Goal: Information Seeking & Learning: Learn about a topic

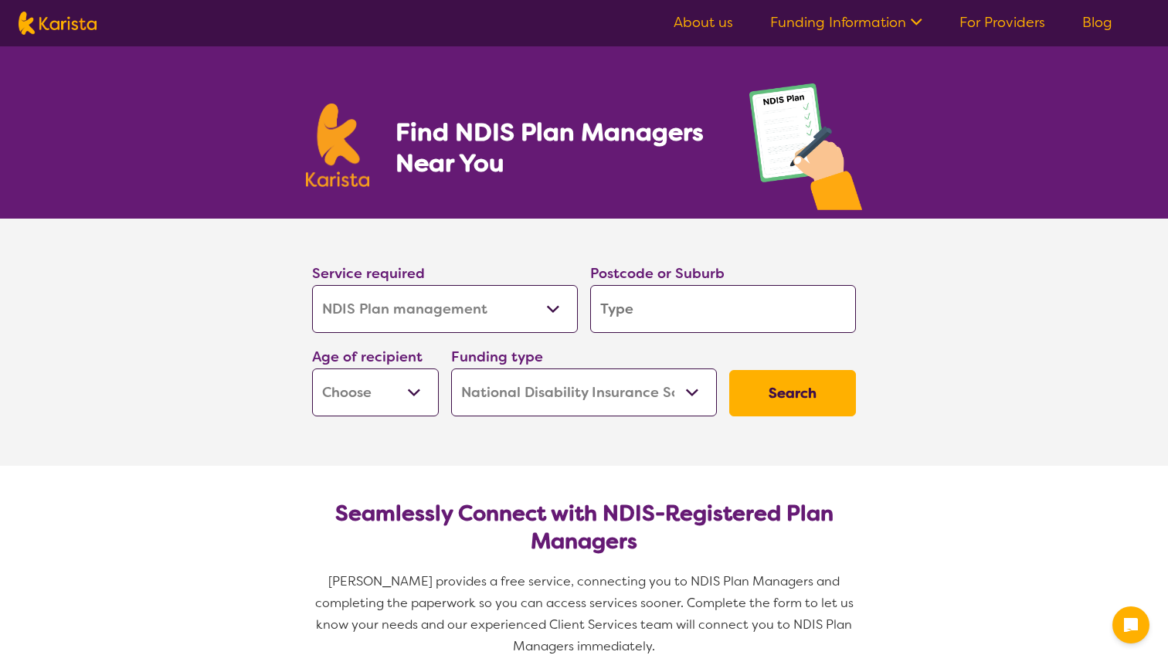
select select "NDIS Plan management"
select select "NDIS"
select select "NDIS Plan management"
select select "NDIS"
click at [640, 312] on input "search" at bounding box center [723, 309] width 266 height 48
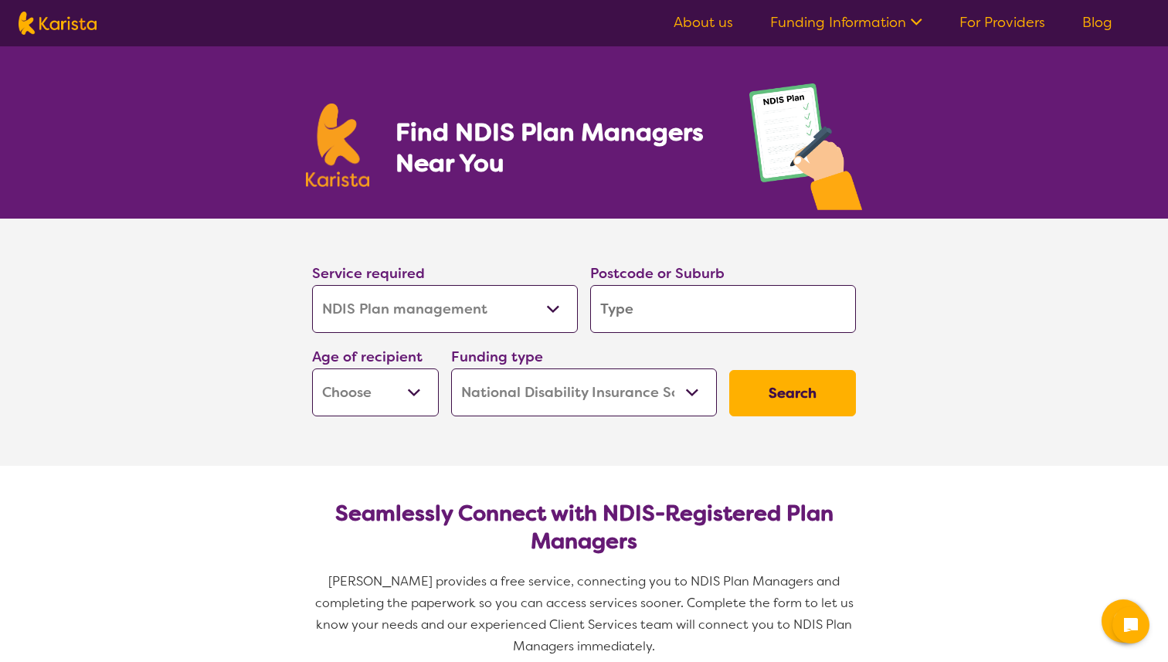
type input "3"
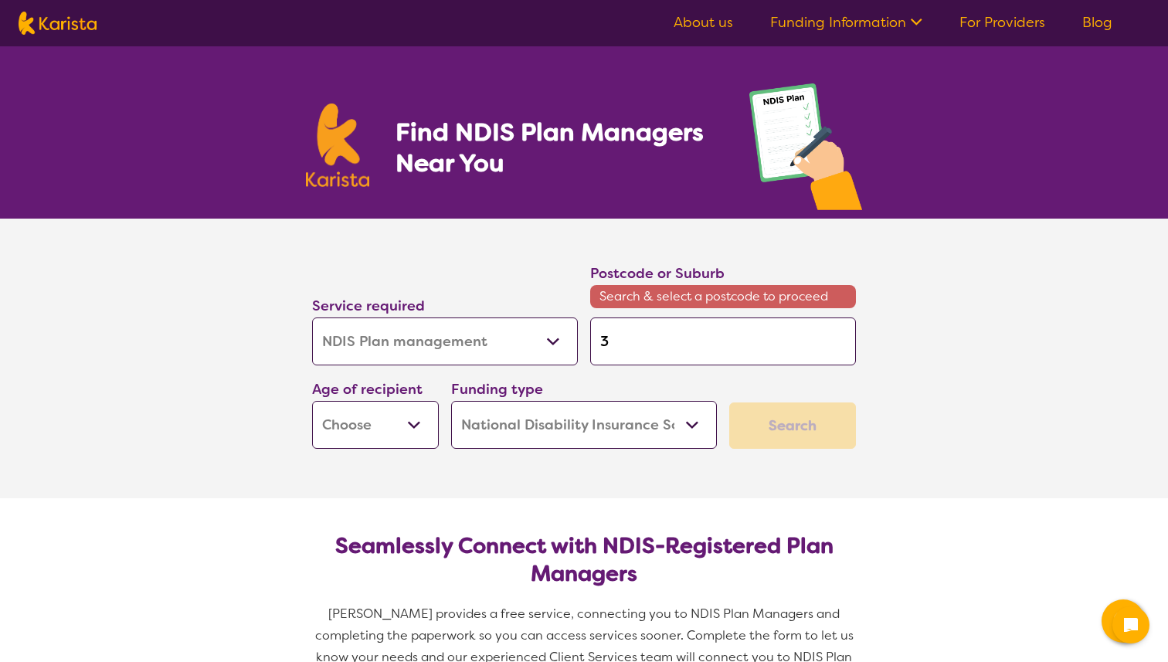
type input "30"
type input "306"
type input "3065"
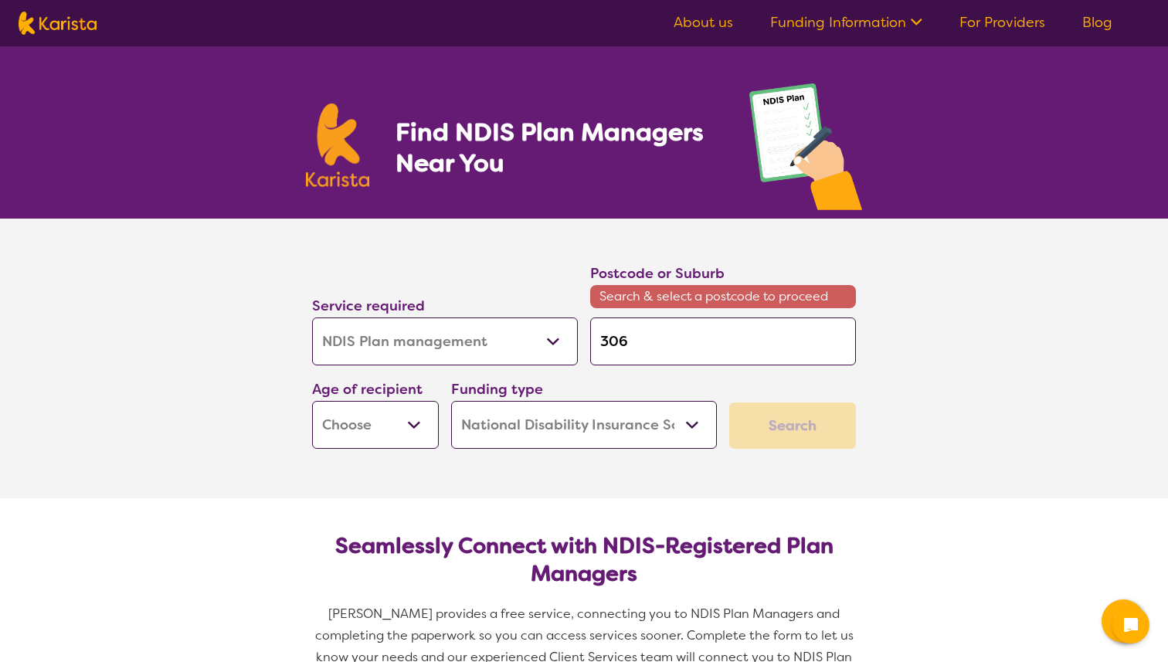
type input "3065"
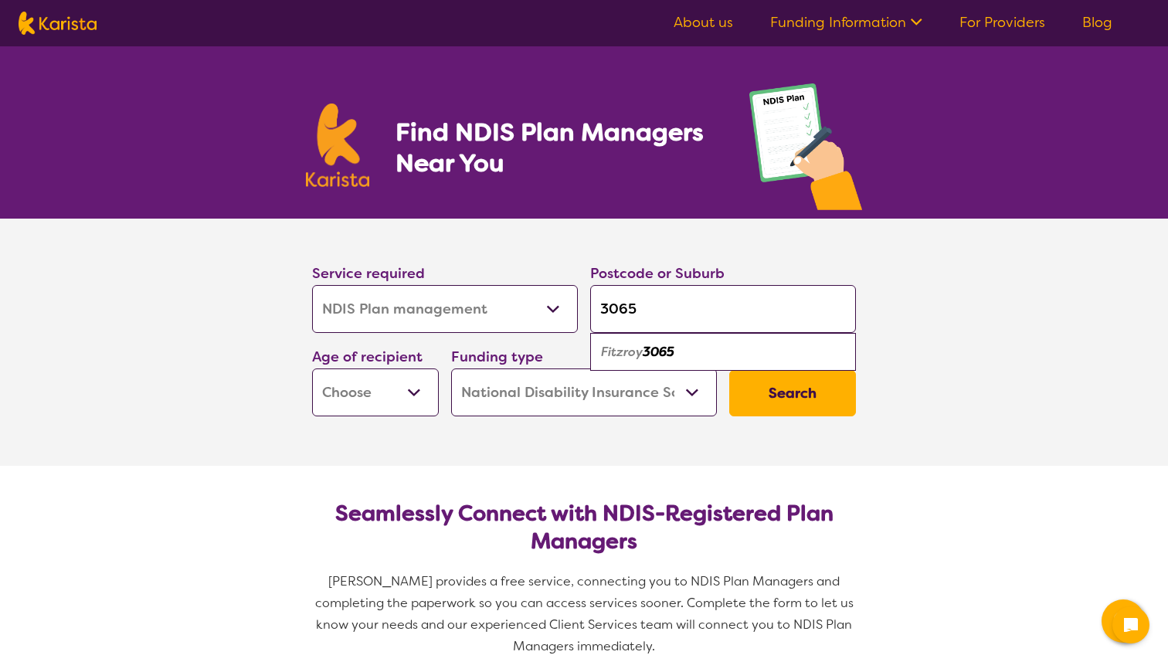
click at [633, 357] on em "Fitzroy" at bounding box center [622, 352] width 42 height 16
click at [647, 310] on input "3065" at bounding box center [723, 309] width 266 height 48
type input "306"
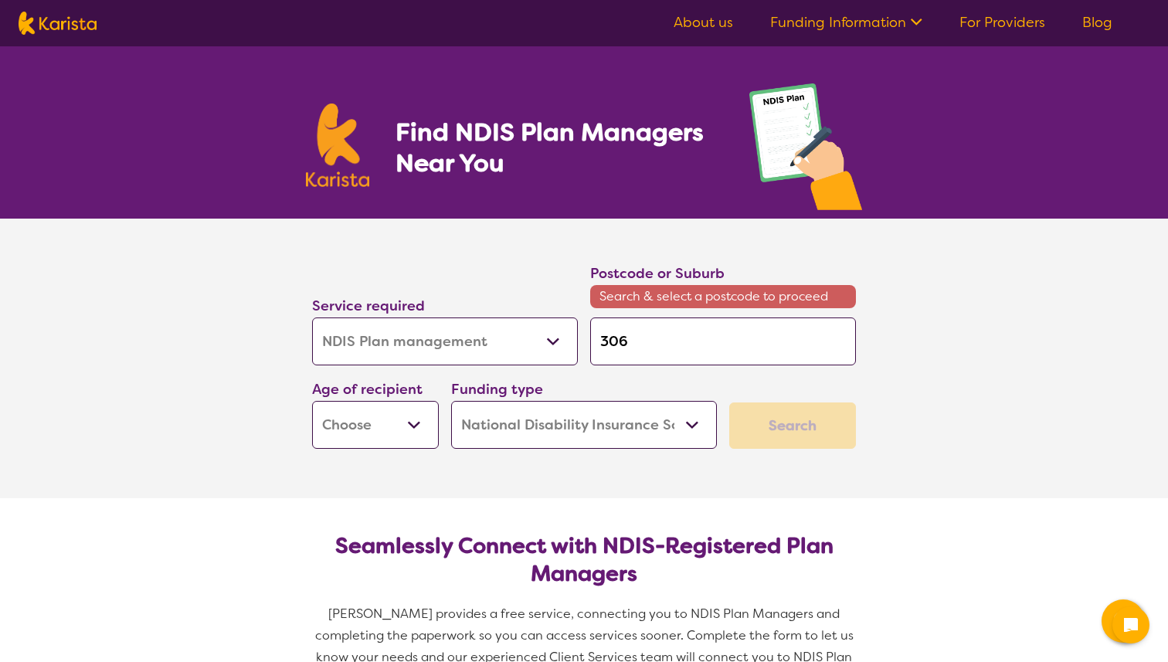
type input "3067"
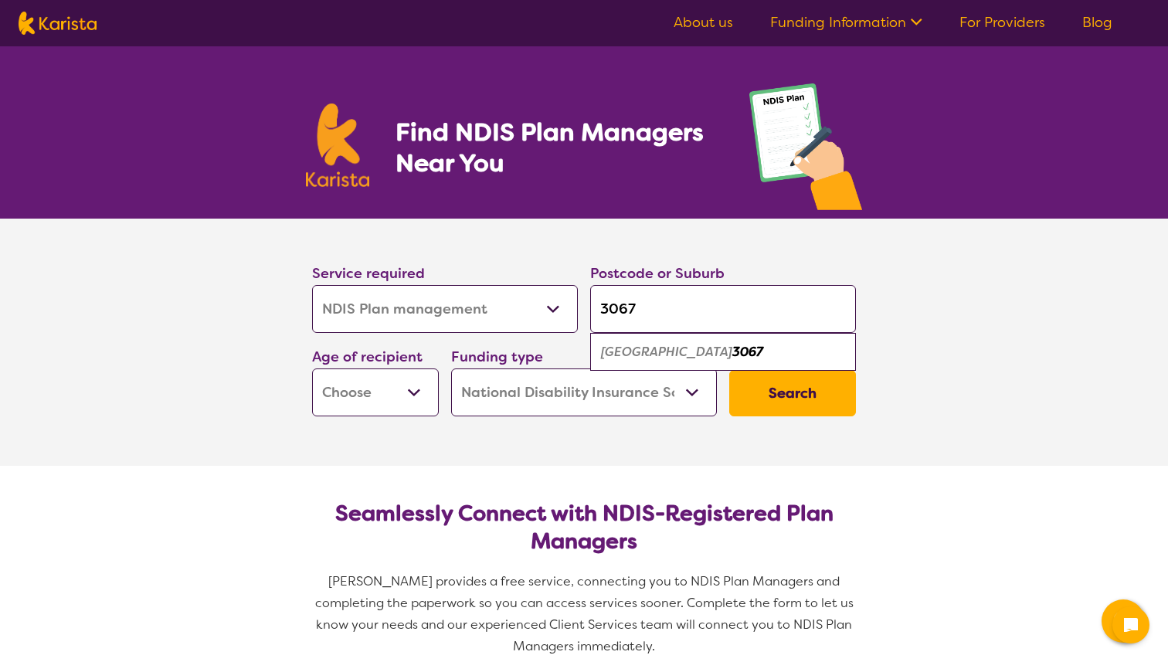
type input "3067"
click at [668, 350] on em "[GEOGRAPHIC_DATA]" at bounding box center [666, 352] width 131 height 16
click at [445, 317] on select "Allied Health Assistant Assessment ([MEDICAL_DATA] or [MEDICAL_DATA]) Behaviour…" at bounding box center [445, 309] width 266 height 48
select select "NDIS Support Coordination"
click at [312, 285] on select "Allied Health Assistant Assessment ([MEDICAL_DATA] or [MEDICAL_DATA]) Behaviour…" at bounding box center [445, 309] width 266 height 48
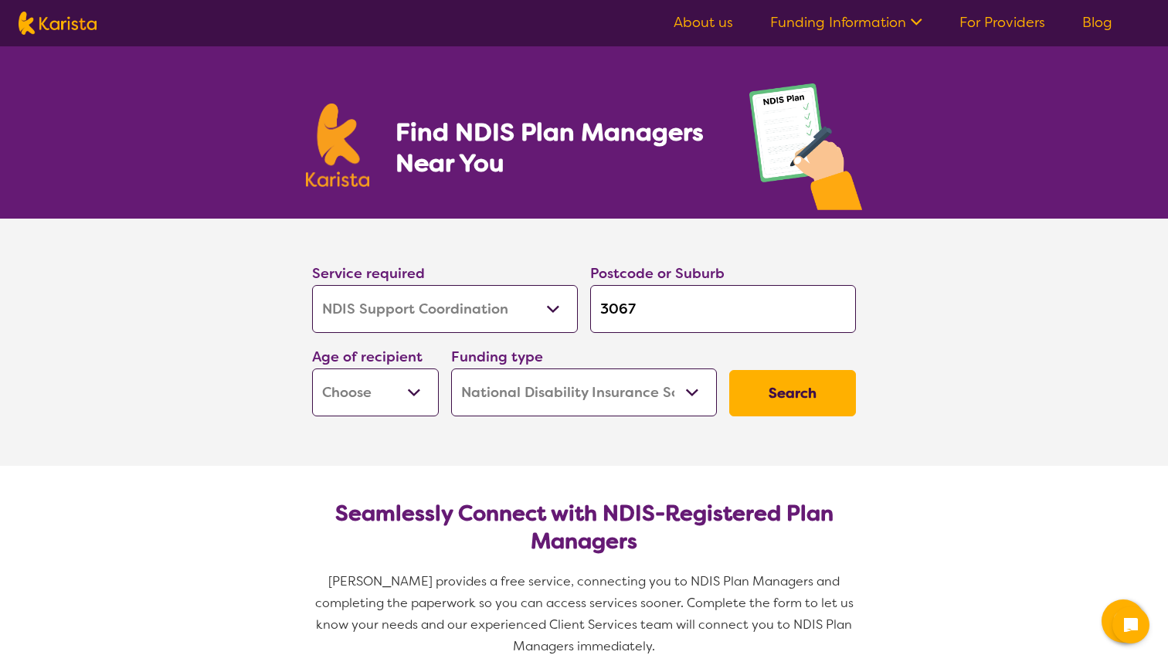
select select "NDIS Support Coordination"
click at [405, 389] on select "Early Childhood - 0 to 9 Child - 10 to 11 Adolescent - 12 to 17 Adult - 18 to 6…" at bounding box center [375, 392] width 127 height 48
select select "AD"
click at [312, 368] on select "Early Childhood - 0 to 9 Child - 10 to 11 Adolescent - 12 to 17 Adult - 18 to 6…" at bounding box center [375, 392] width 127 height 48
select select "AD"
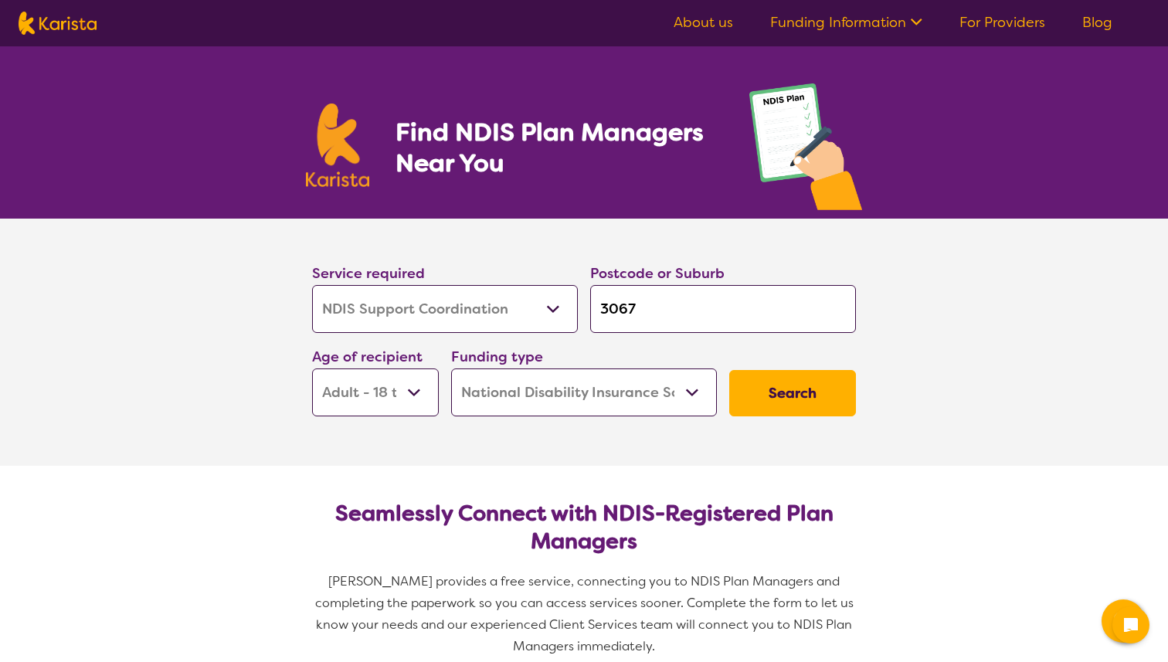
click at [814, 385] on button "Search" at bounding box center [792, 393] width 127 height 46
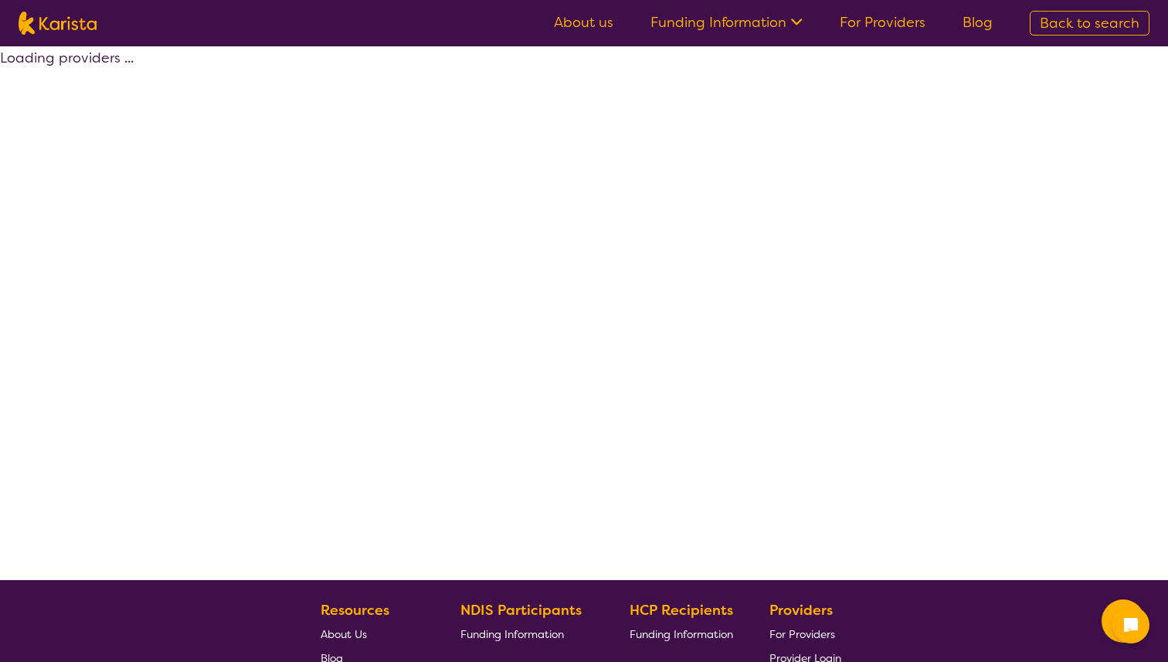
select select "by_score"
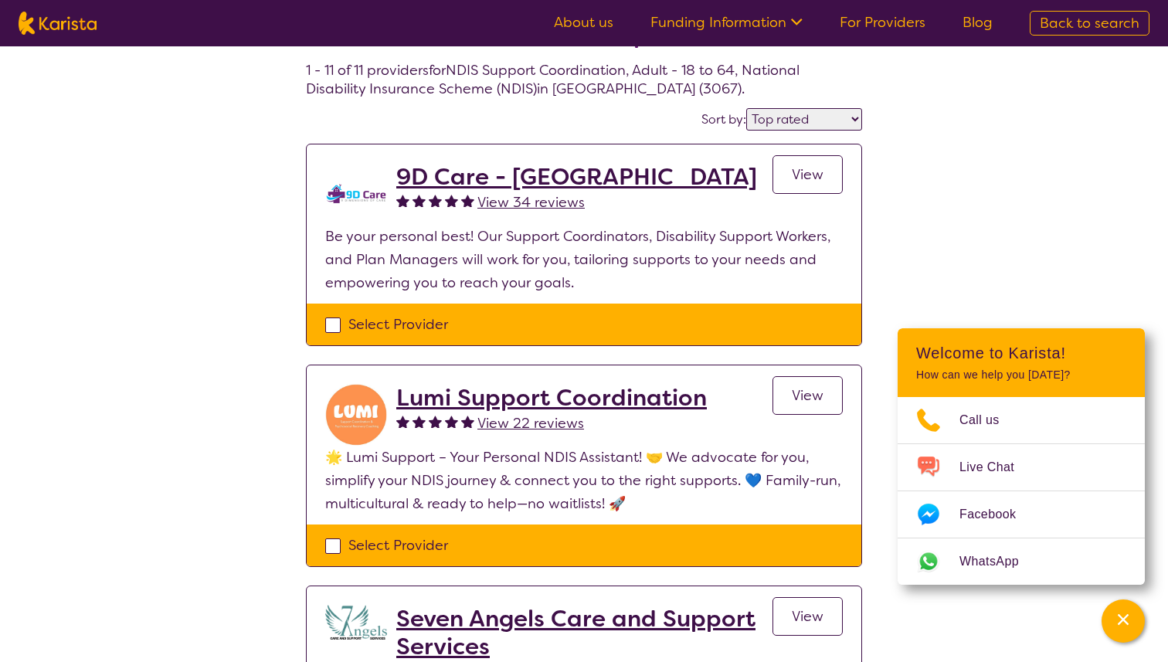
scroll to position [62, 0]
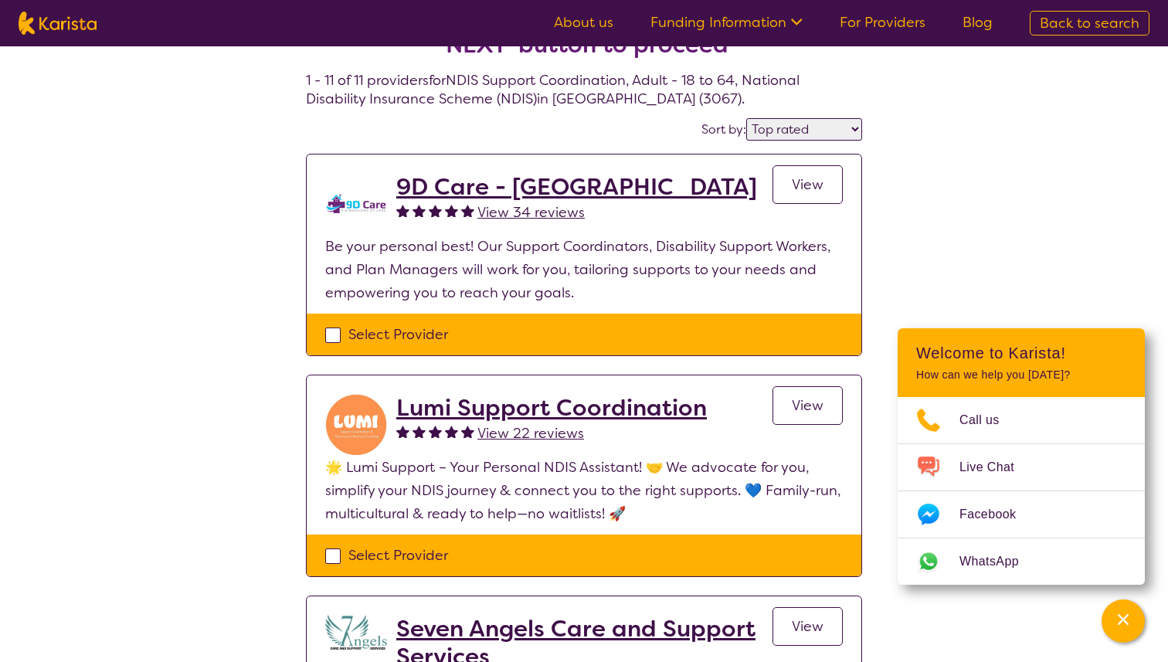
click at [500, 185] on h2 "9D Care - [GEOGRAPHIC_DATA]" at bounding box center [576, 187] width 361 height 28
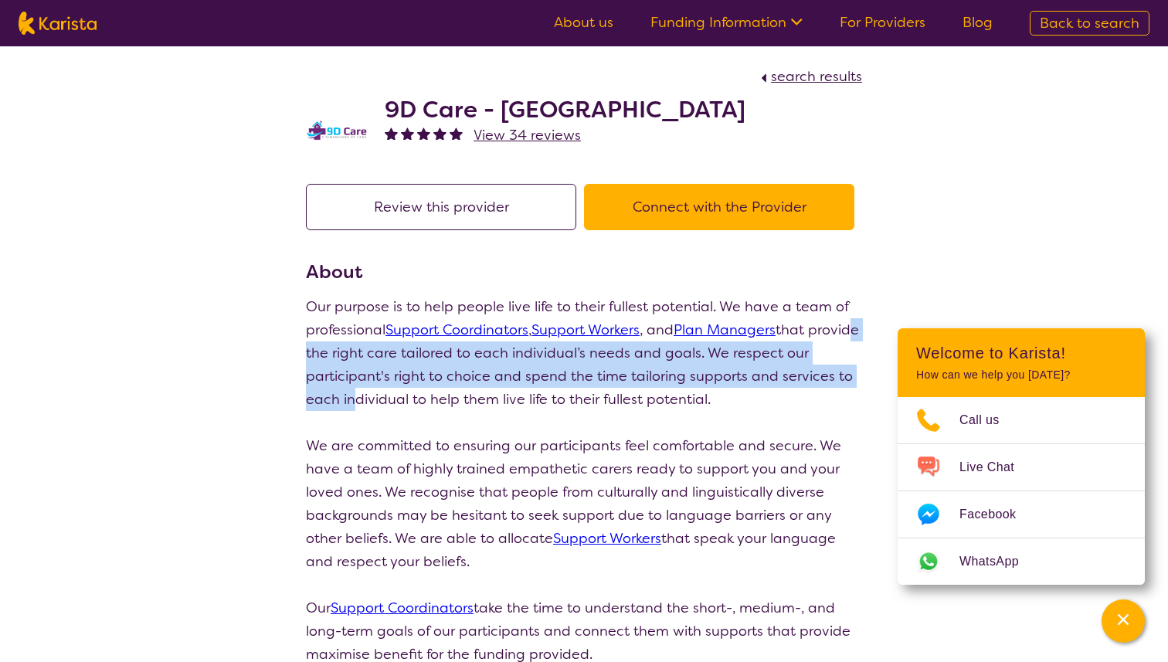
drag, startPoint x: 345, startPoint y: 392, endPoint x: 338, endPoint y: 371, distance: 23.0
click at [338, 351] on p "Our purpose is to help people live life to their fullest potential. We have a t…" at bounding box center [584, 353] width 556 height 116
click at [340, 390] on p "Our purpose is to help people live life to their fullest potential. We have a t…" at bounding box center [584, 353] width 556 height 116
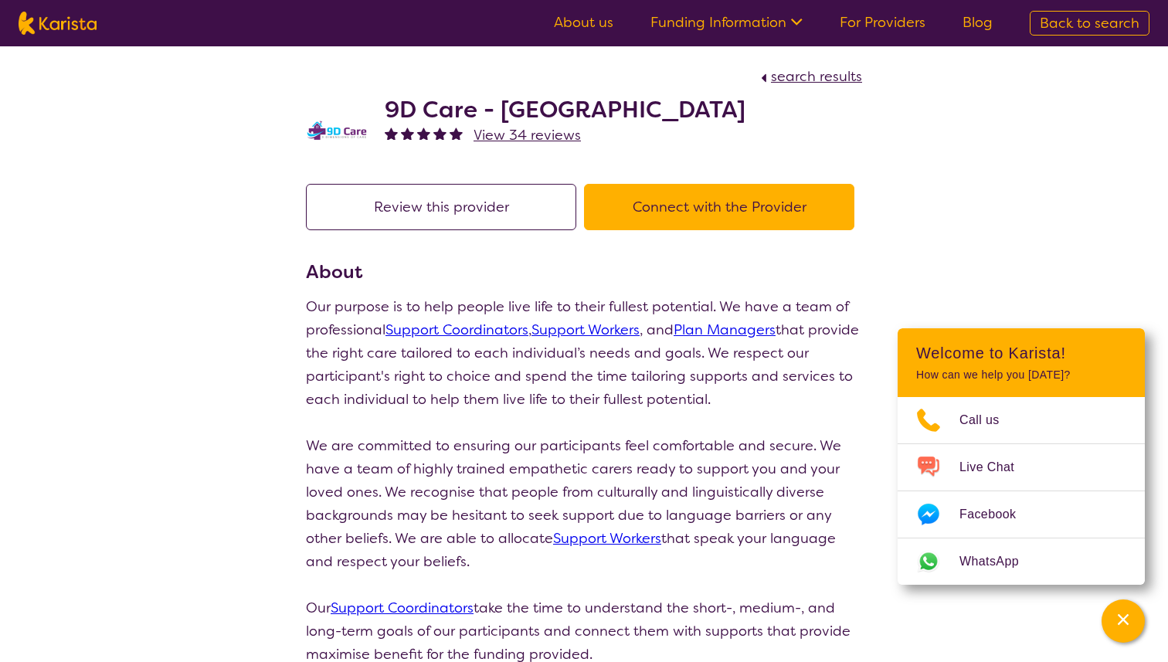
click at [629, 125] on div "9D Care - [GEOGRAPHIC_DATA] View 34 reviews" at bounding box center [584, 126] width 556 height 77
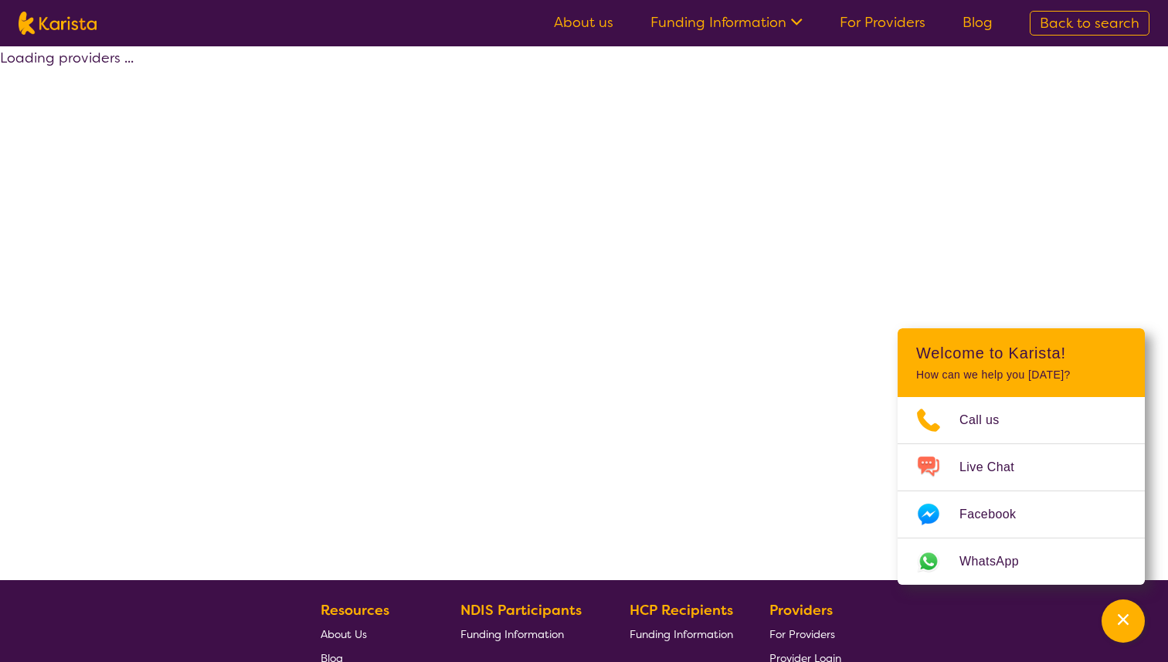
scroll to position [62, 0]
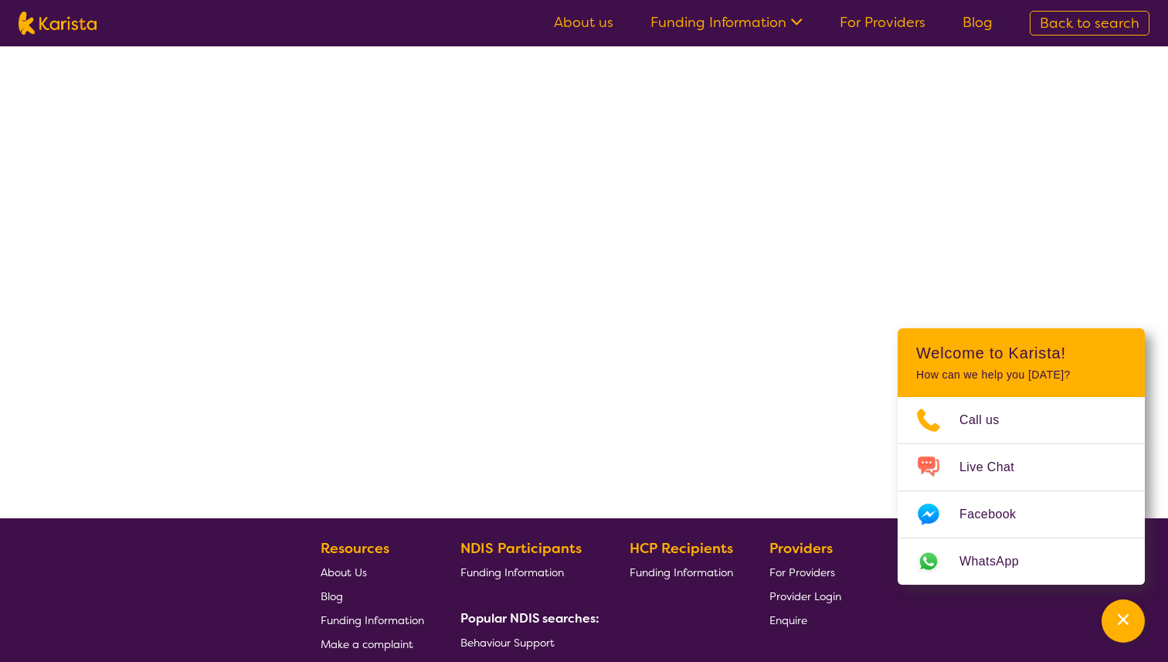
select select "by_score"
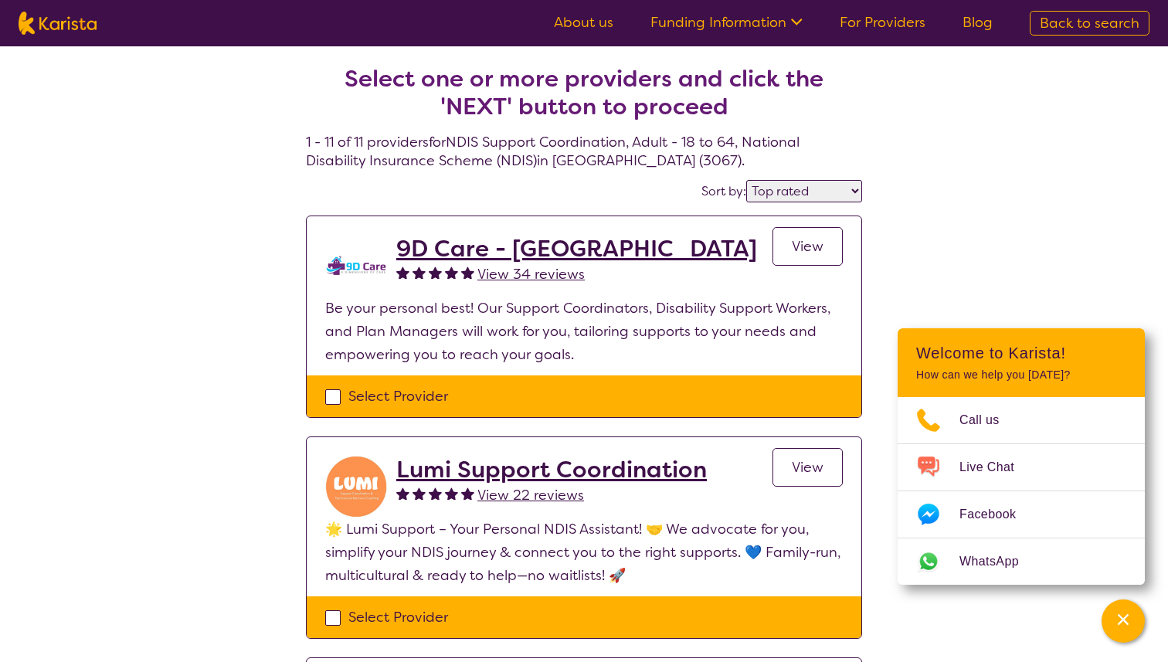
select select "NDIS Plan management"
select select "AD"
select select "NDIS"
select select "NDIS Plan management"
select select "AD"
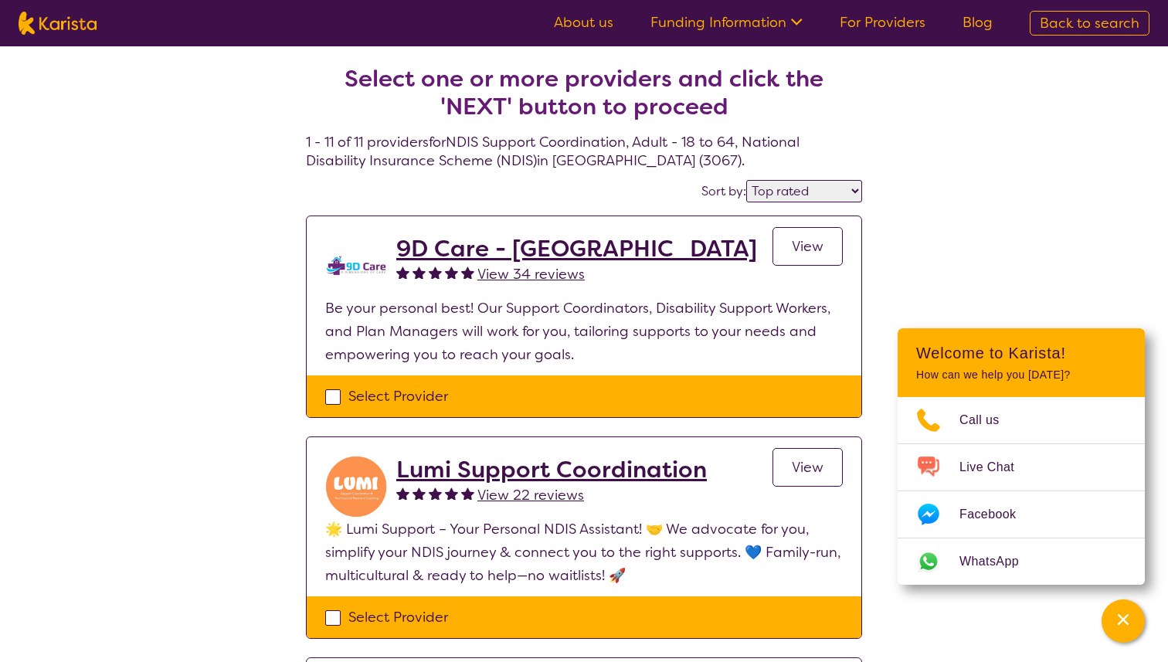
select select "NDIS"
